Goal: Task Accomplishment & Management: Manage account settings

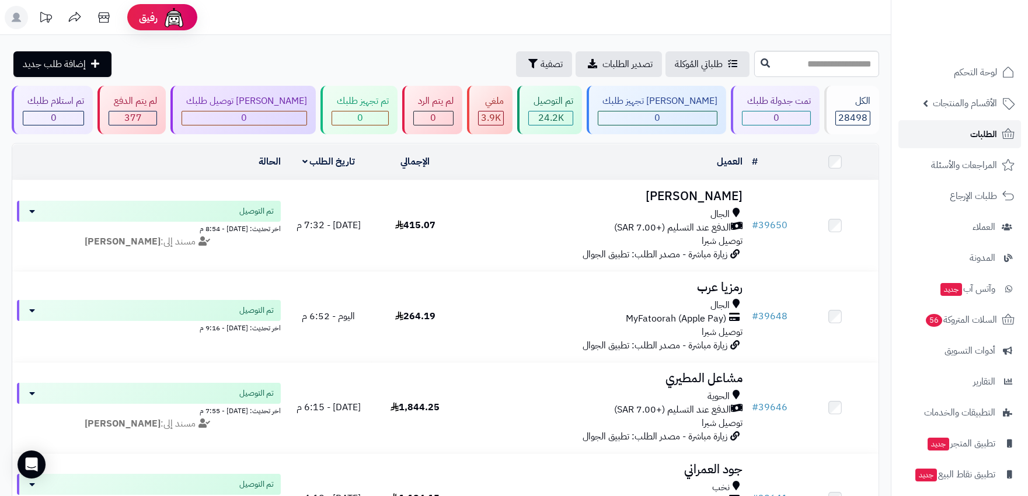
click at [978, 130] on span "الطلبات" at bounding box center [984, 134] width 27 height 16
